Goal: Transaction & Acquisition: Purchase product/service

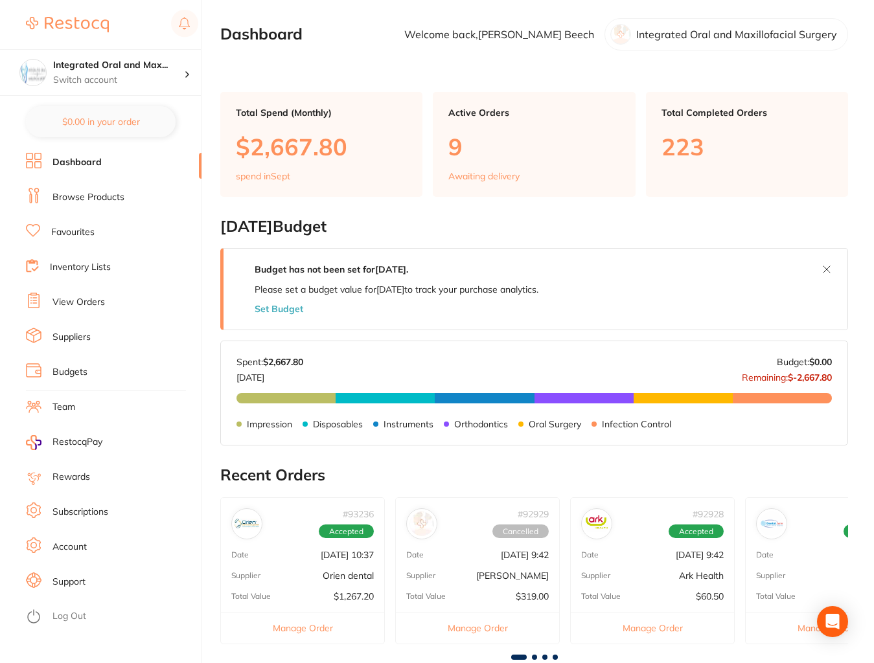
click at [96, 199] on link "Browse Products" at bounding box center [88, 197] width 72 height 13
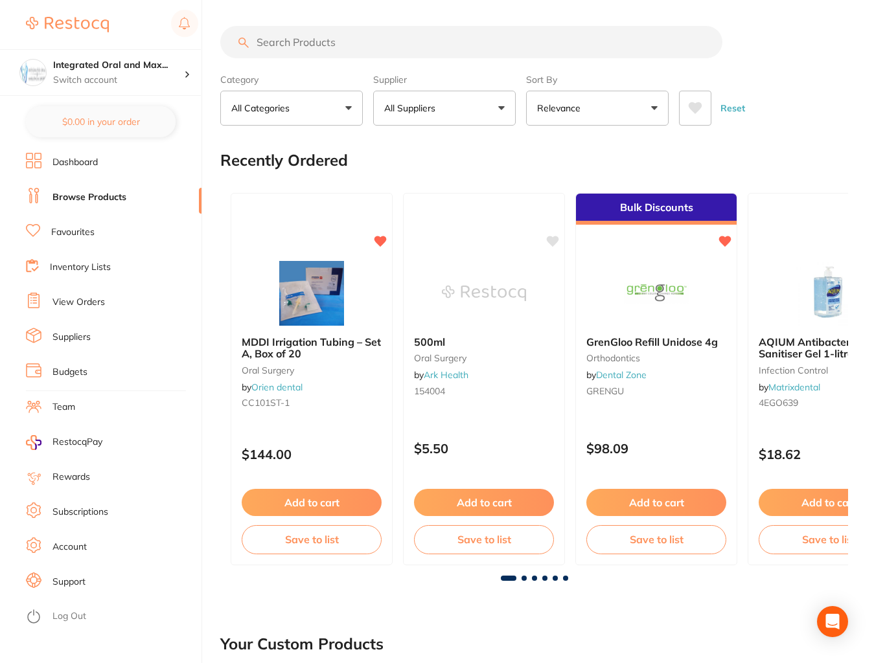
click at [285, 45] on input "search" at bounding box center [471, 42] width 502 height 32
type input "multipeg"
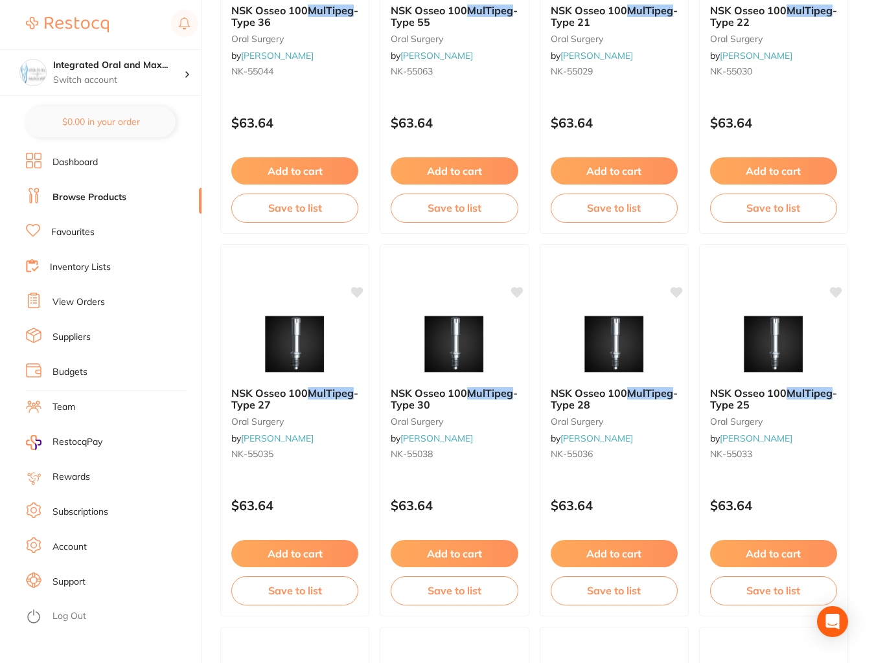
scroll to position [1856, 0]
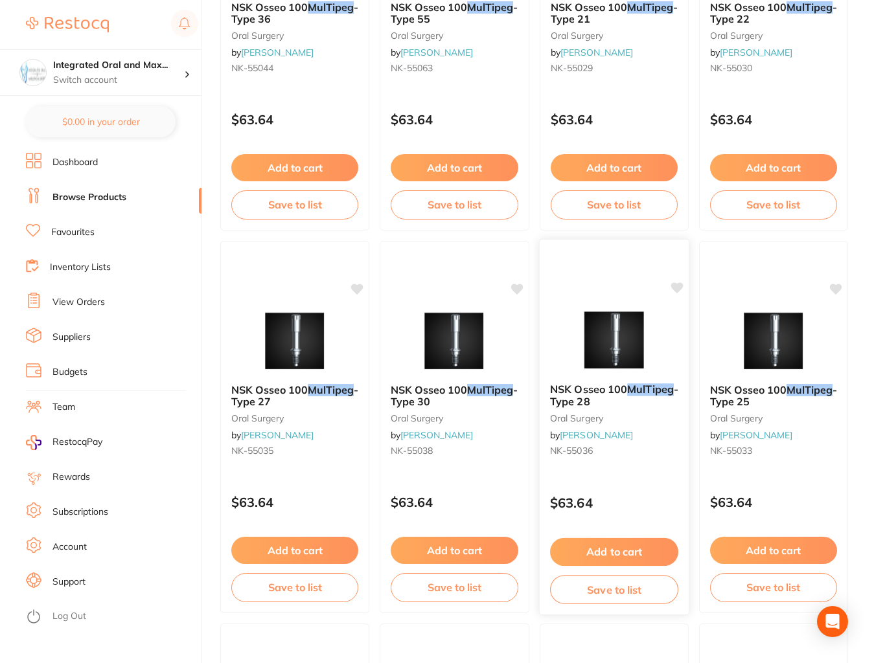
click at [628, 549] on button "Add to cart" at bounding box center [614, 552] width 128 height 28
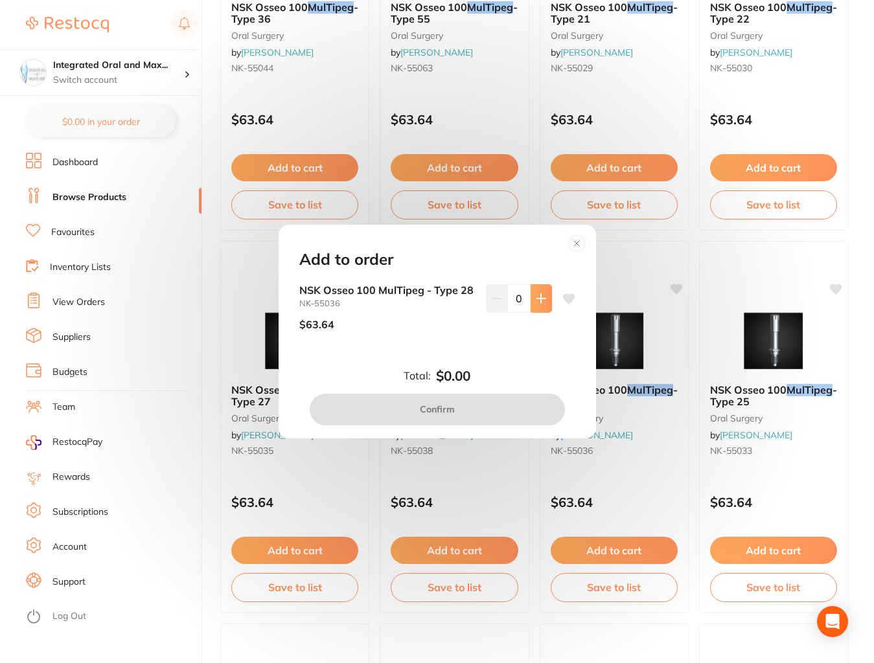
click at [548, 299] on button at bounding box center [540, 298] width 21 height 29
type input "1"
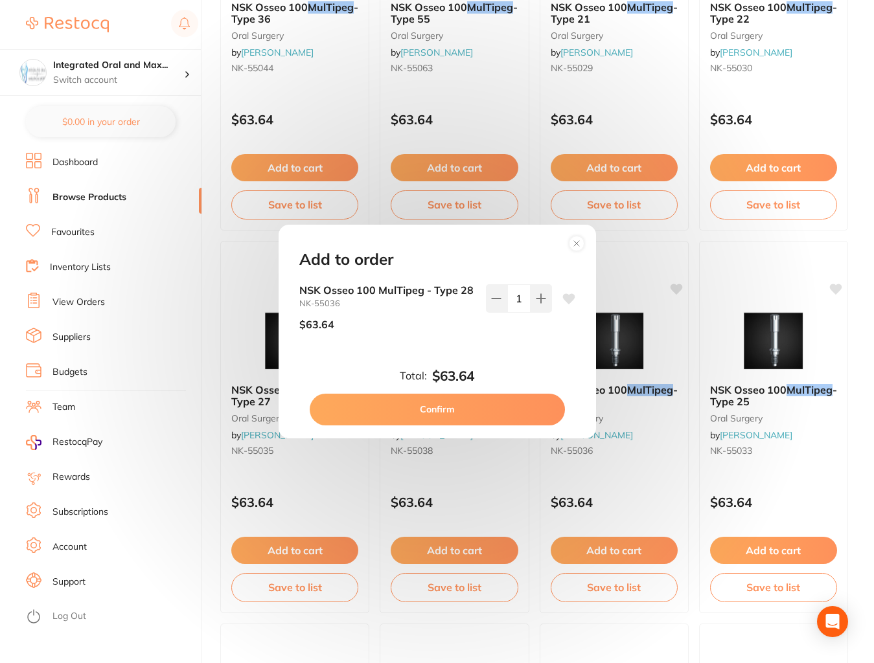
click at [486, 406] on button "Confirm" at bounding box center [437, 409] width 255 height 31
checkbox input "false"
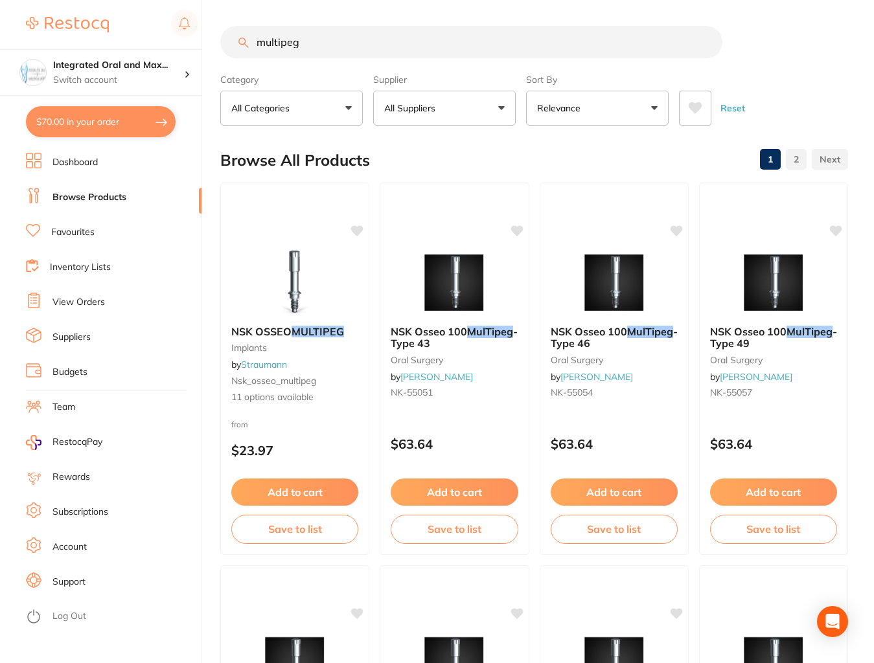
scroll to position [0, 0]
drag, startPoint x: 338, startPoint y: 46, endPoint x: 253, endPoint y: 46, distance: 84.9
click at [253, 46] on input "multipeg" at bounding box center [471, 42] width 502 height 32
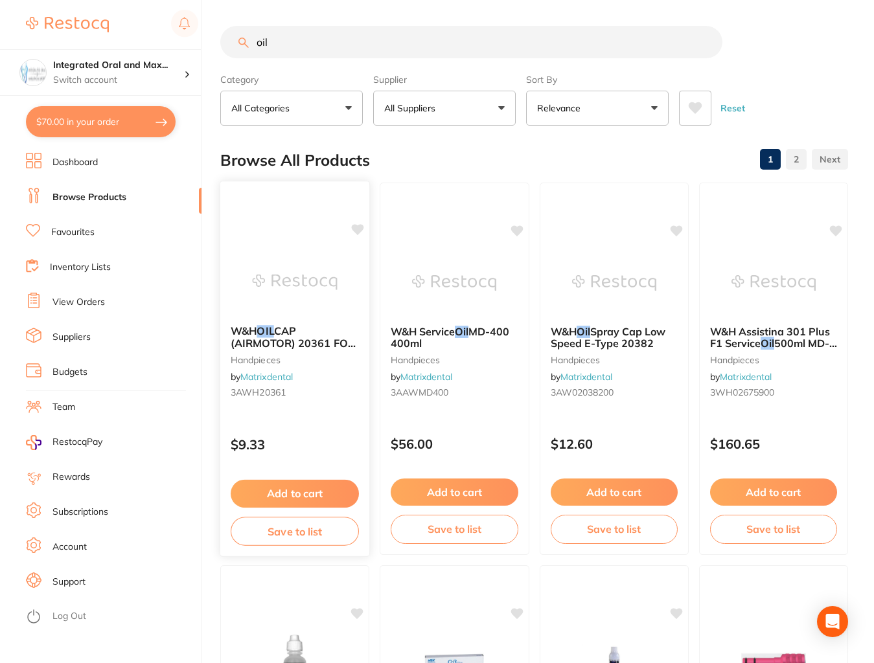
type input "oil"
click at [306, 339] on span "CAP (AIRMOTOR) 20361 FOR FIXED CONNECTION" at bounding box center [293, 343] width 125 height 37
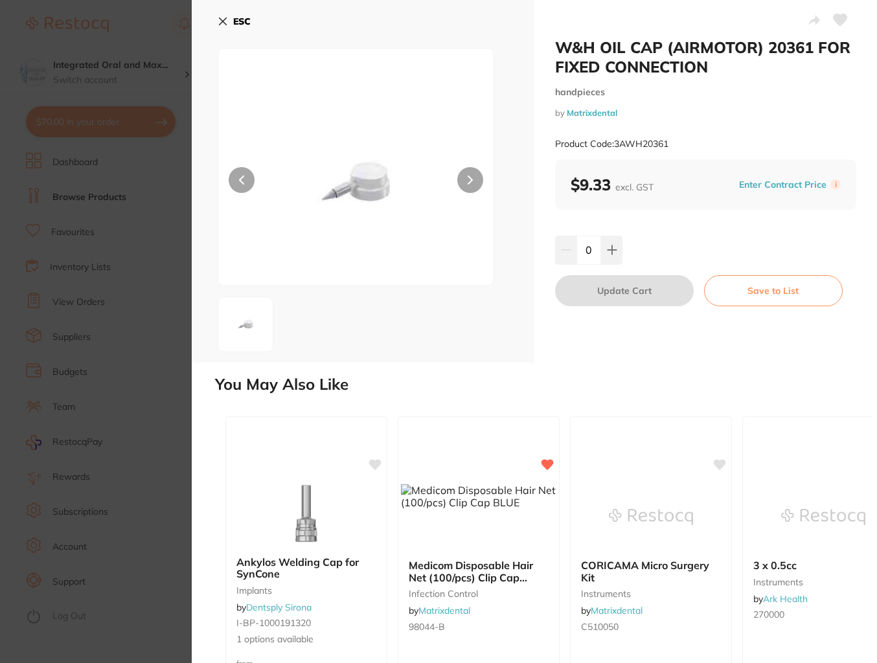
click at [146, 88] on section "W&H OIL CAP (AIRMOTOR) 20361 FOR FIXED CONNECTION handpieces by Matrixdental Pr…" at bounding box center [438, 331] width 877 height 663
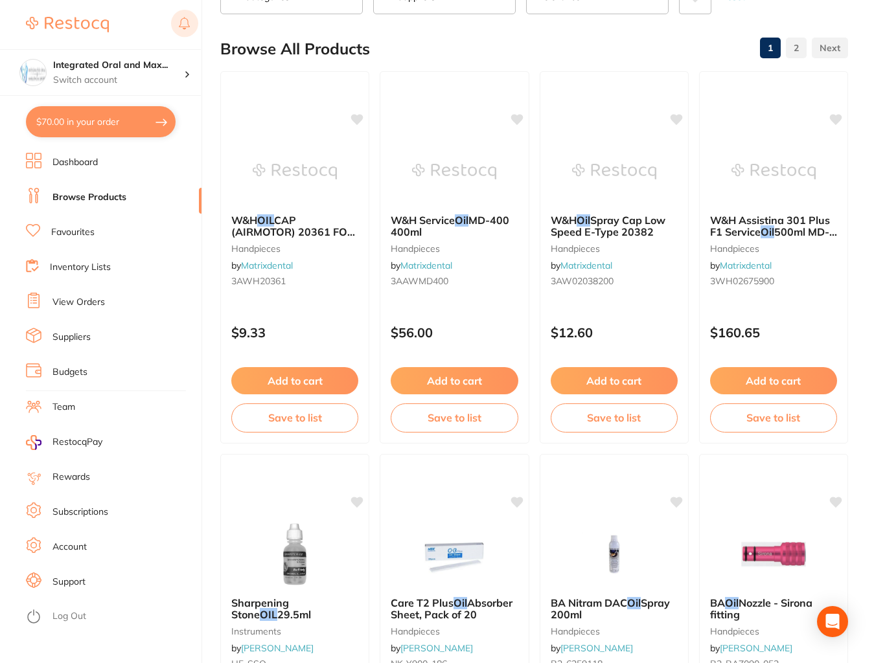
scroll to position [121, 0]
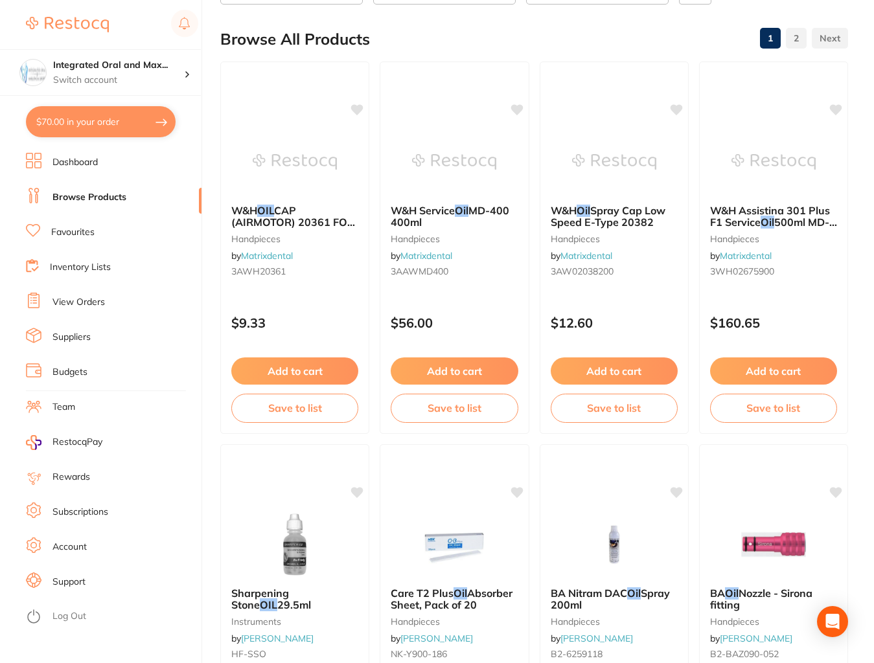
click at [113, 120] on button "$70.00 in your order" at bounding box center [101, 121] width 150 height 31
checkbox input "true"
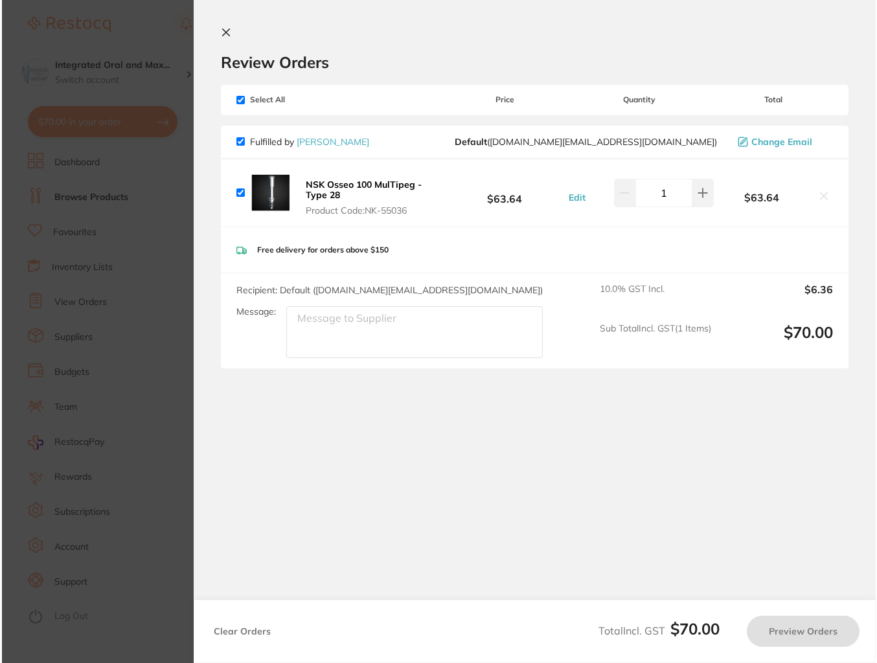
scroll to position [0, 0]
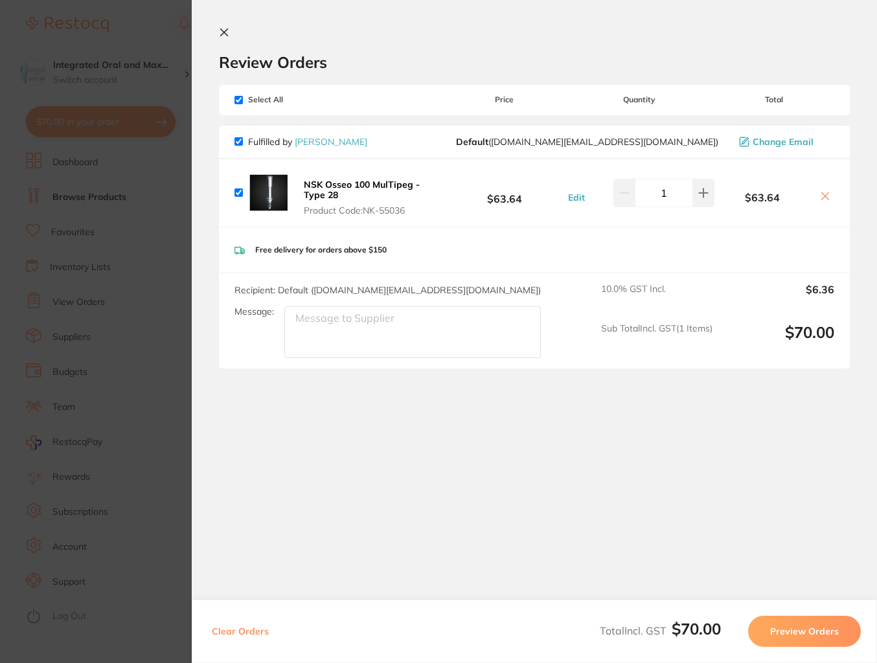
click at [224, 26] on section "Review Orders Your orders are being processed and we will notify you once we ha…" at bounding box center [534, 297] width 685 height 595
click at [225, 30] on icon at bounding box center [224, 32] width 7 height 7
